Goal: Communication & Community: Answer question/provide support

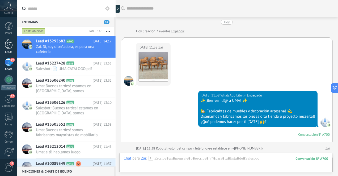
click at [12, 46] on div at bounding box center [9, 44] width 8 height 10
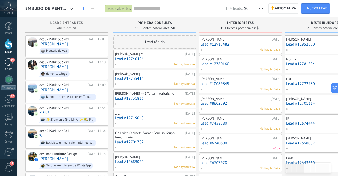
click at [7, 63] on div "39" at bounding box center [9, 62] width 9 height 8
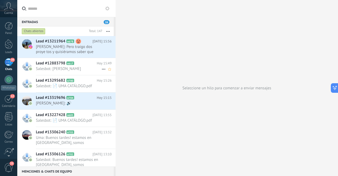
click at [81, 68] on span "Salesbot: [PERSON_NAME]" at bounding box center [69, 68] width 66 height 5
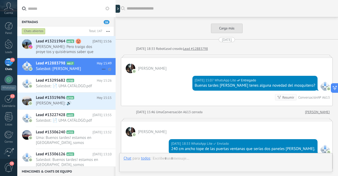
scroll to position [481, 0]
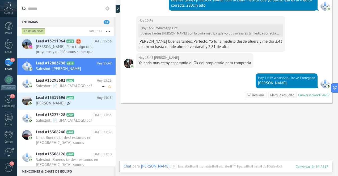
click at [80, 84] on span "Salesbot: 📄 UMA CATÁLOGO.pdf" at bounding box center [69, 86] width 66 height 5
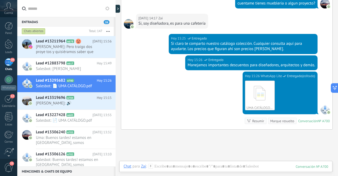
scroll to position [284, 0]
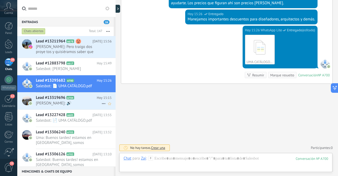
click at [87, 101] on span "[PERSON_NAME]: 🔊" at bounding box center [69, 103] width 66 height 5
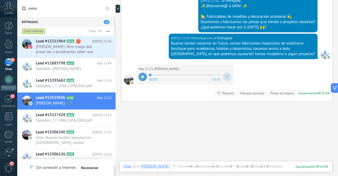
scroll to position [96, 0]
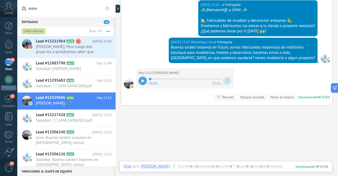
click at [140, 81] on div at bounding box center [142, 81] width 9 height 9
click at [90, 119] on span "Salesbot: 📄 UMA CATÁLOGO.pdf" at bounding box center [69, 120] width 66 height 5
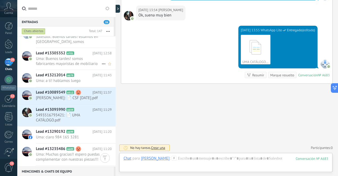
scroll to position [118, 0]
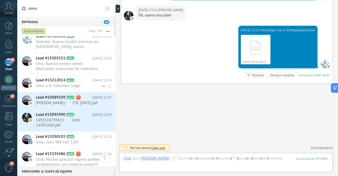
click at [79, 82] on icon at bounding box center [78, 80] width 5 height 5
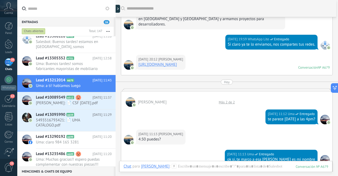
scroll to position [179, 0]
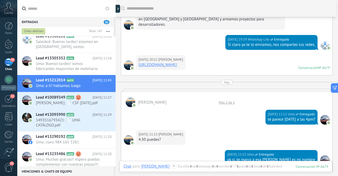
click at [177, 62] on link "[URL][DOMAIN_NAME]" at bounding box center [157, 64] width 39 height 5
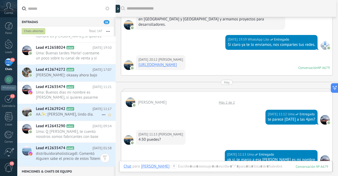
scroll to position [2583, 0]
click at [89, 115] on span "AA✨: [PERSON_NAME], lindo dia." at bounding box center [69, 114] width 66 height 5
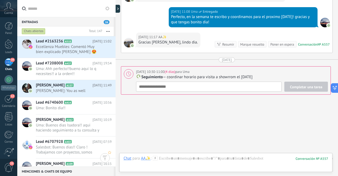
scroll to position [2831, 0]
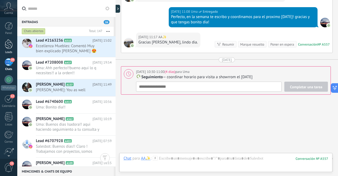
click at [10, 46] on div at bounding box center [9, 44] width 8 height 10
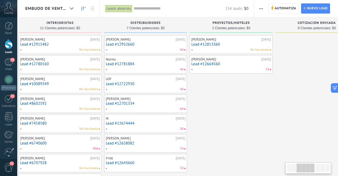
scroll to position [0, 182]
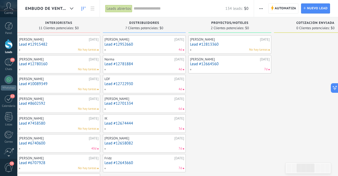
click at [220, 45] on link "Lead #12813360" at bounding box center [230, 44] width 80 height 5
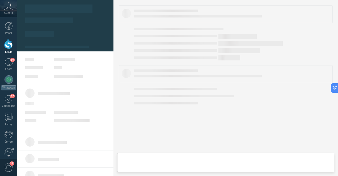
type textarea "**********"
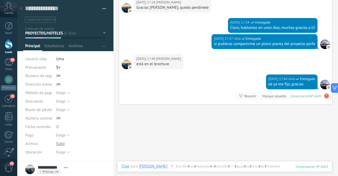
scroll to position [514, 0]
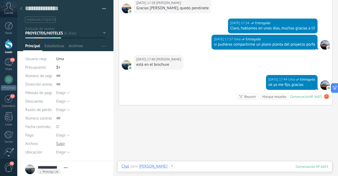
click at [201, 167] on div at bounding box center [224, 172] width 207 height 16
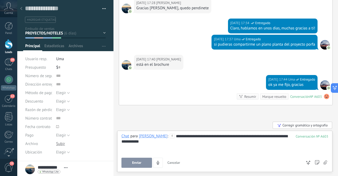
click at [139, 164] on span "Enviar" at bounding box center [136, 163] width 9 height 4
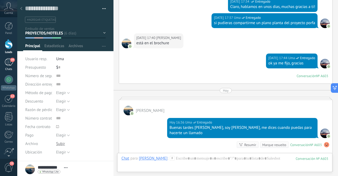
click at [9, 65] on div "39" at bounding box center [9, 62] width 9 height 8
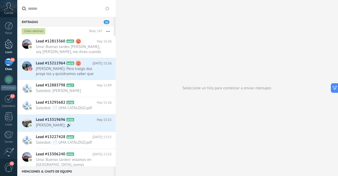
click at [10, 47] on div at bounding box center [9, 44] width 8 height 10
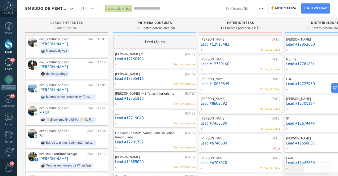
click at [7, 63] on div "39" at bounding box center [9, 62] width 9 height 8
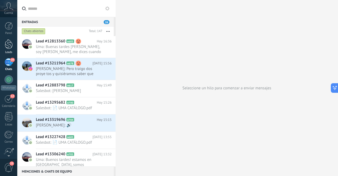
click at [9, 46] on div at bounding box center [9, 44] width 8 height 10
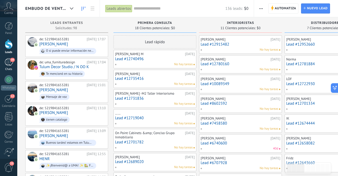
click at [7, 63] on div "39" at bounding box center [9, 62] width 9 height 8
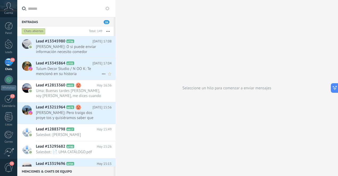
click at [74, 70] on span "Tulum Decor Studio / N OO K: Te mencionó en su historia" at bounding box center [69, 71] width 66 height 10
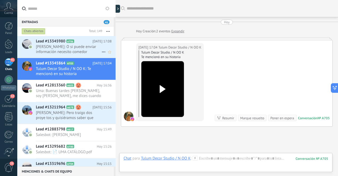
click at [75, 51] on span "[PERSON_NAME]: O si puede enviar información necesito comedor redondo o rectang…" at bounding box center [69, 49] width 66 height 10
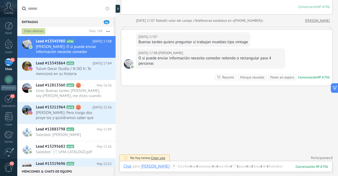
scroll to position [100, 0]
click at [213, 166] on div at bounding box center [226, 172] width 205 height 16
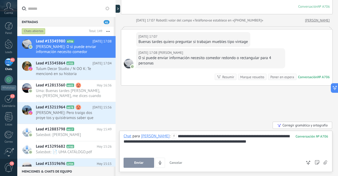
click at [272, 143] on div "**********" at bounding box center [226, 144] width 205 height 20
click at [144, 164] on button "Enviar" at bounding box center [139, 163] width 31 height 10
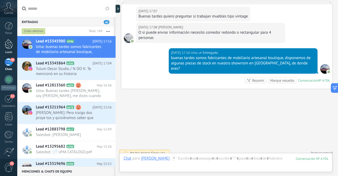
click at [12, 46] on div at bounding box center [9, 44] width 8 height 10
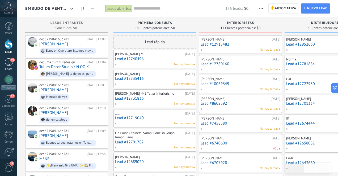
click at [8, 62] on div "40" at bounding box center [9, 62] width 9 height 8
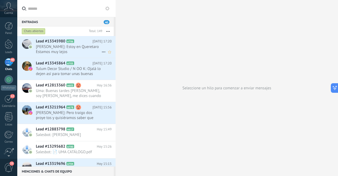
click at [52, 49] on span "[PERSON_NAME]: Estoy en Queretaro Estamos muy lejos" at bounding box center [69, 49] width 66 height 10
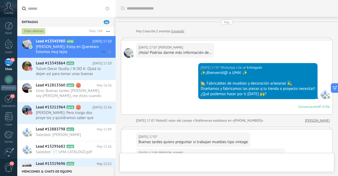
scroll to position [142, 0]
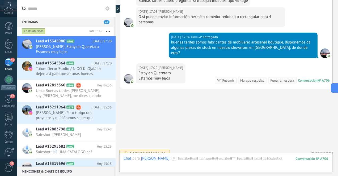
click at [7, 62] on div "41" at bounding box center [9, 62] width 9 height 8
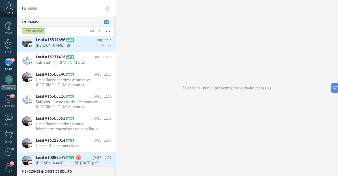
scroll to position [126, 0]
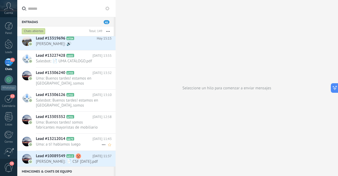
click at [87, 141] on h2 "Lead #13212014 A679" at bounding box center [64, 139] width 57 height 5
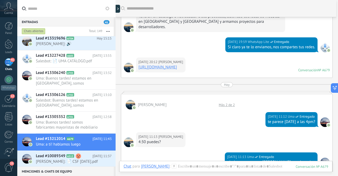
scroll to position [175, 0]
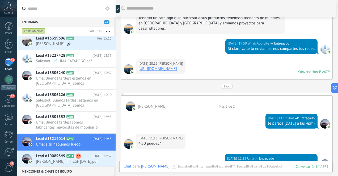
click at [177, 66] on link "[URL][DOMAIN_NAME]" at bounding box center [157, 68] width 39 height 5
